Goal: Task Accomplishment & Management: Manage account settings

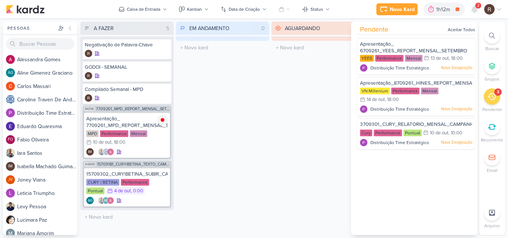
click at [277, 92] on div "AGUARDANDO 0 Mover Para Esquerda Mover Para Direita [GEOGRAPHIC_DATA] O título …" at bounding box center [318, 129] width 93 height 214
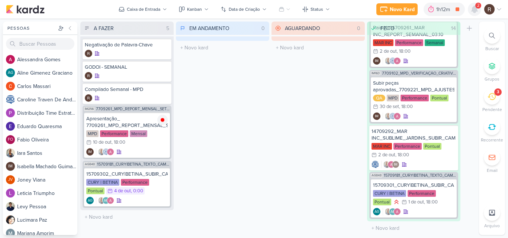
click at [472, 11] on icon at bounding box center [475, 9] width 6 height 7
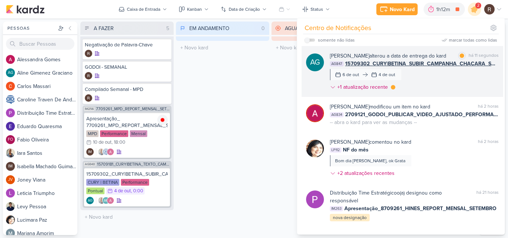
click at [464, 93] on div "[PERSON_NAME] Graciano alterou a data de entrega do kard marcar como lida há 11…" at bounding box center [414, 73] width 169 height 42
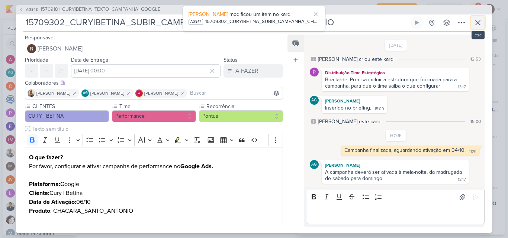
click at [478, 22] on icon at bounding box center [478, 22] width 4 height 4
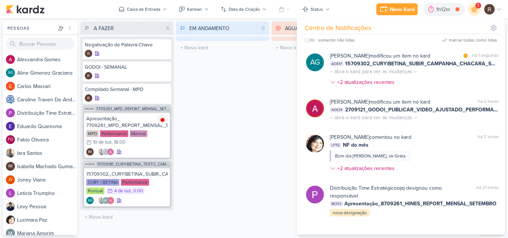
click at [267, 120] on div "EM ANDAMENTO 0 Mover Para Esquerda Mover Para Direita [GEOGRAPHIC_DATA] O títul…" at bounding box center [222, 129] width 93 height 214
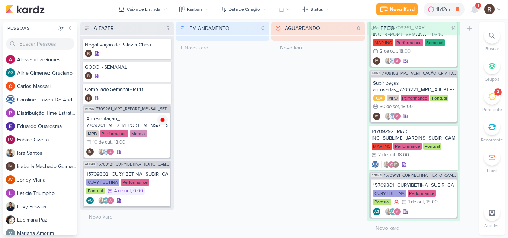
click at [494, 105] on li "3 [GEOGRAPHIC_DATA]" at bounding box center [492, 101] width 26 height 25
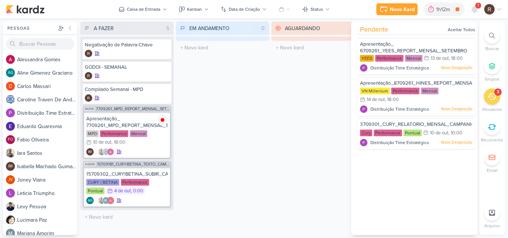
click at [270, 138] on div "A FAZER 5 Mover Para Esquerda Mover Para Direita [GEOGRAPHIC_DATA] Negativação …" at bounding box center [278, 129] width 396 height 214
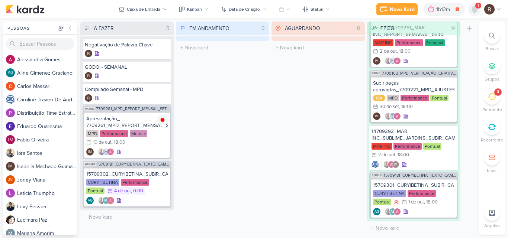
click at [475, 8] on icon at bounding box center [475, 9] width 6 height 7
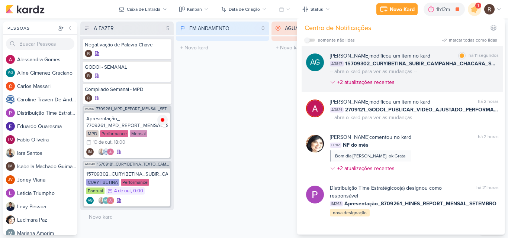
click at [456, 78] on div "[PERSON_NAME] modificou um item no kard marcar como lida há 11 segundos AG847 1…" at bounding box center [414, 70] width 169 height 37
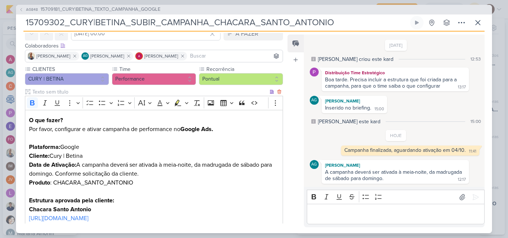
scroll to position [0, 0]
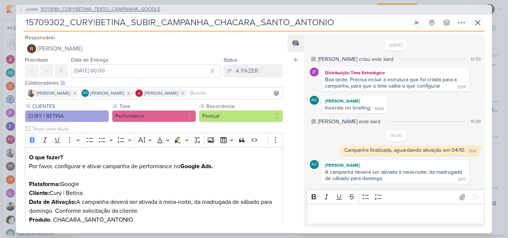
click at [148, 7] on span "15709181_CURY|BETINA_TEXTO_CAMPANHA_GOOGLE" at bounding box center [101, 9] width 120 height 7
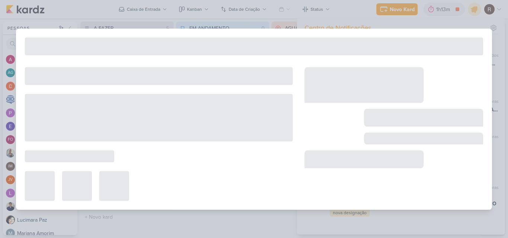
type input "15709181_CURY|BETINA_TEXTO_CAMPANHA_GOOGLE"
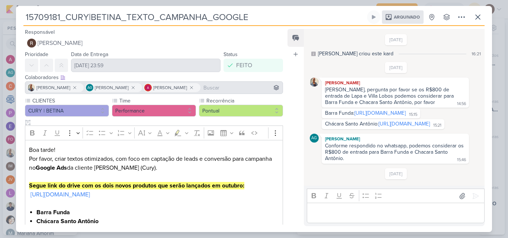
scroll to position [112, 0]
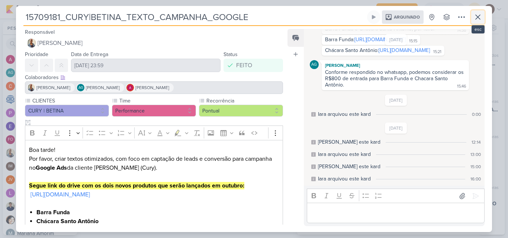
click at [475, 21] on icon at bounding box center [478, 17] width 9 height 9
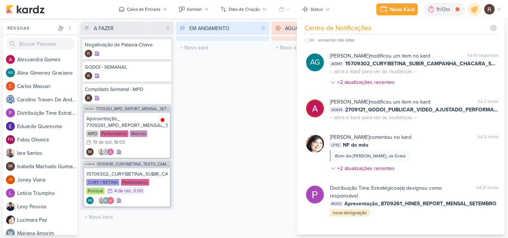
click at [237, 119] on div "EM ANDAMENTO 0 Mover Para Esquerda Mover Para Direita [GEOGRAPHIC_DATA] O títul…" at bounding box center [222, 129] width 93 height 214
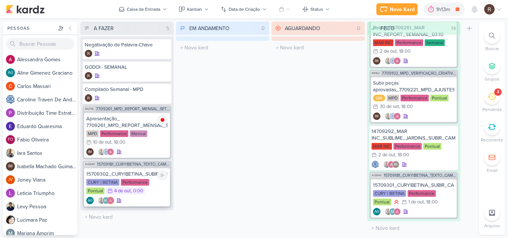
click at [140, 184] on div "Performance" at bounding box center [135, 182] width 28 height 7
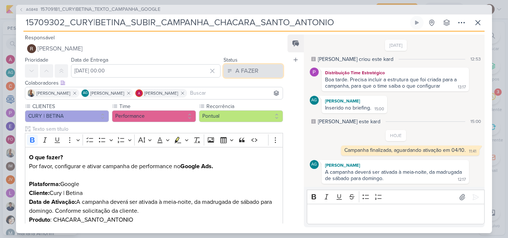
click at [247, 73] on div "A FAZER" at bounding box center [246, 71] width 23 height 9
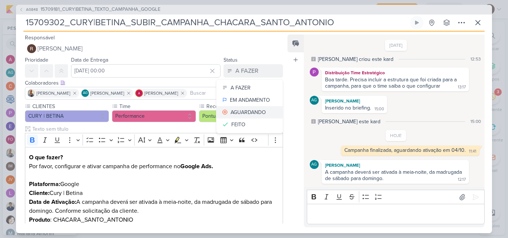
click at [240, 113] on div "AGUARDANDO" at bounding box center [248, 113] width 35 height 8
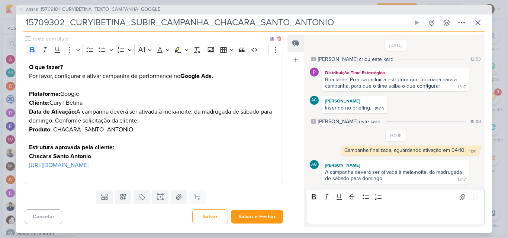
scroll to position [101, 0]
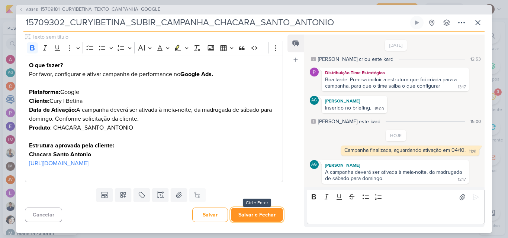
click at [263, 215] on button "Salvar e Fechar" at bounding box center [257, 215] width 52 height 14
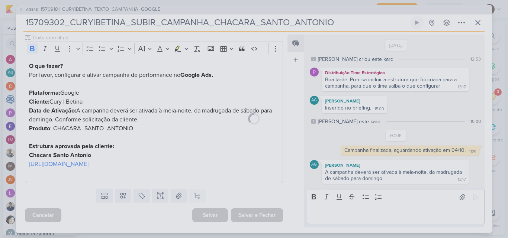
scroll to position [100, 0]
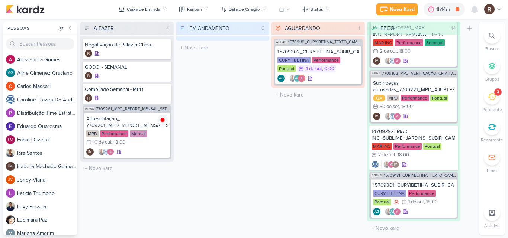
click at [230, 78] on div "EM ANDAMENTO 0 Mover Para Esquerda Mover Para Direita [GEOGRAPHIC_DATA] O títul…" at bounding box center [222, 129] width 93 height 214
click at [290, 65] on div "Pontual" at bounding box center [287, 68] width 18 height 7
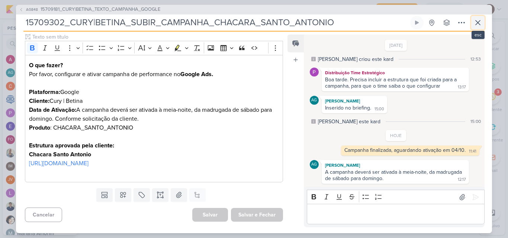
click at [477, 23] on icon at bounding box center [478, 22] width 4 height 4
